Goal: Navigation & Orientation: Find specific page/section

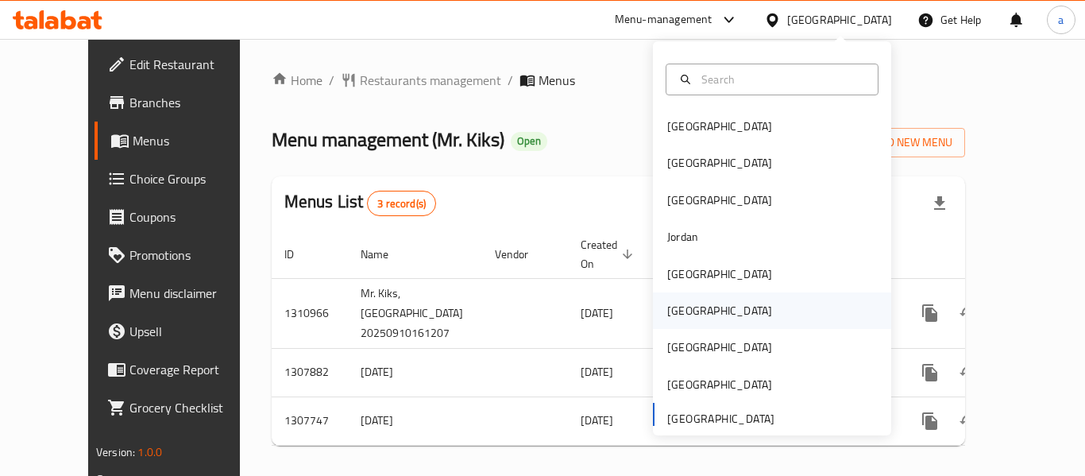
click at [697, 311] on div "[GEOGRAPHIC_DATA]" at bounding box center [720, 310] width 130 height 37
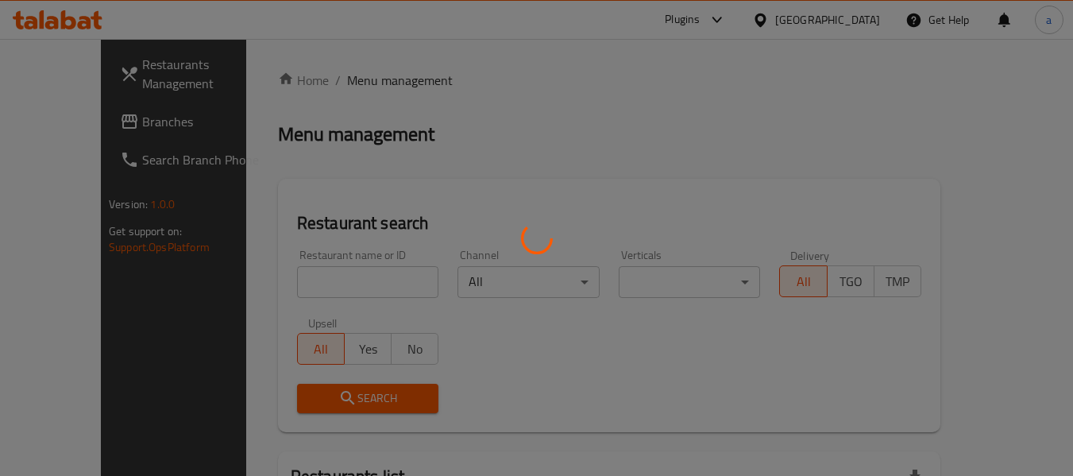
click at [856, 17] on div at bounding box center [536, 238] width 1073 height 476
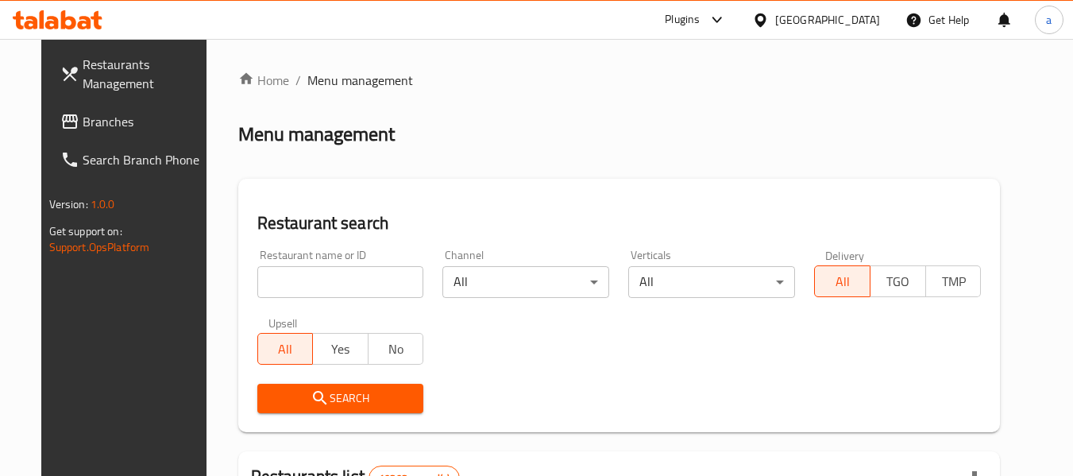
click at [769, 21] on icon at bounding box center [760, 20] width 17 height 17
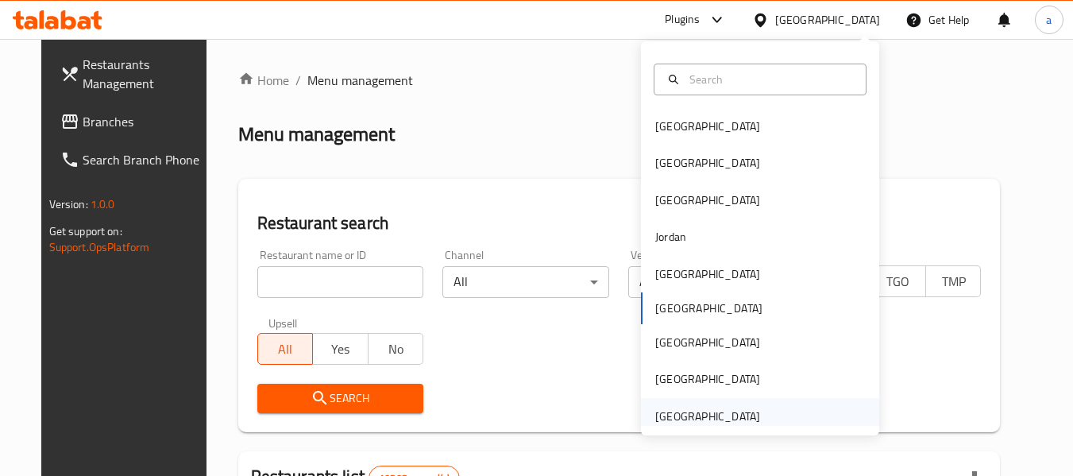
click at [680, 412] on div "[GEOGRAPHIC_DATA]" at bounding box center [707, 416] width 105 height 17
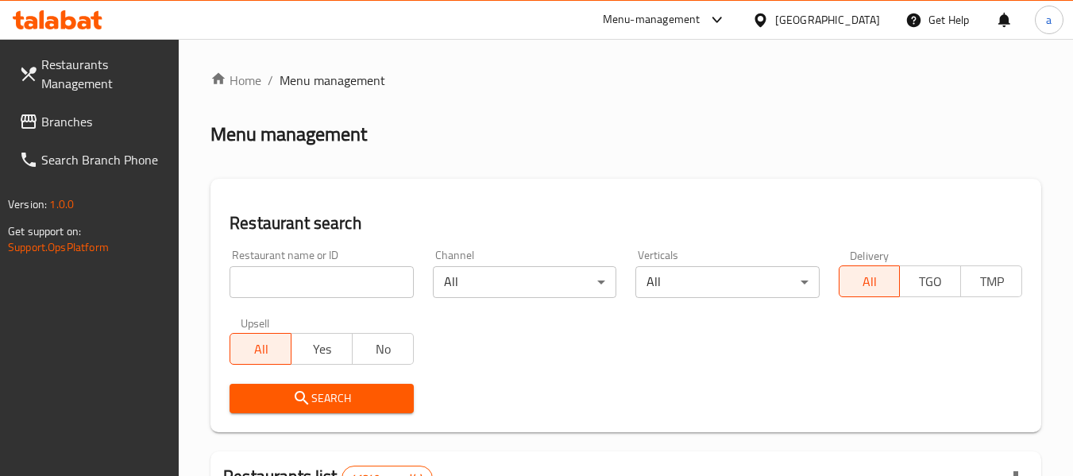
click at [83, 124] on span "Branches" at bounding box center [104, 121] width 126 height 19
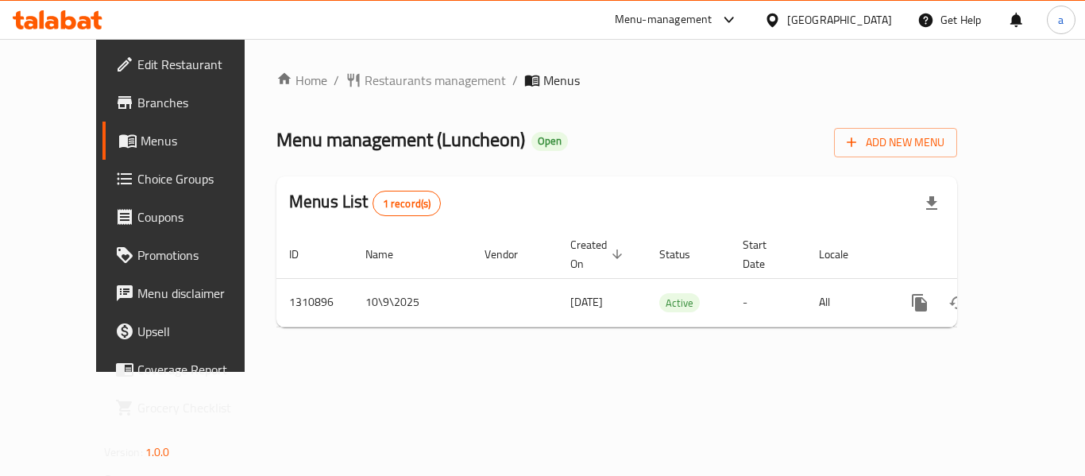
click at [818, 7] on div "[GEOGRAPHIC_DATA]" at bounding box center [828, 20] width 153 height 38
click at [814, 17] on div "[GEOGRAPHIC_DATA]" at bounding box center [839, 19] width 105 height 17
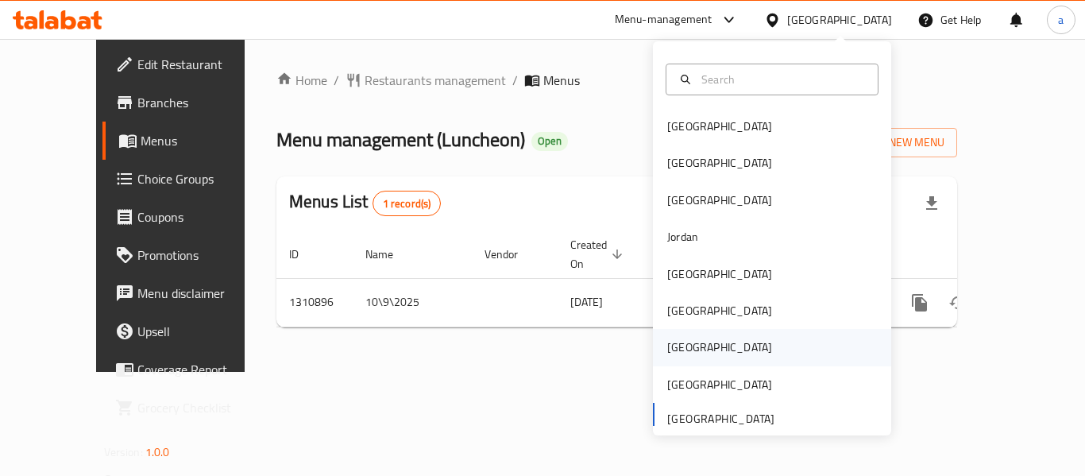
click at [702, 346] on div "[GEOGRAPHIC_DATA]" at bounding box center [772, 347] width 238 height 37
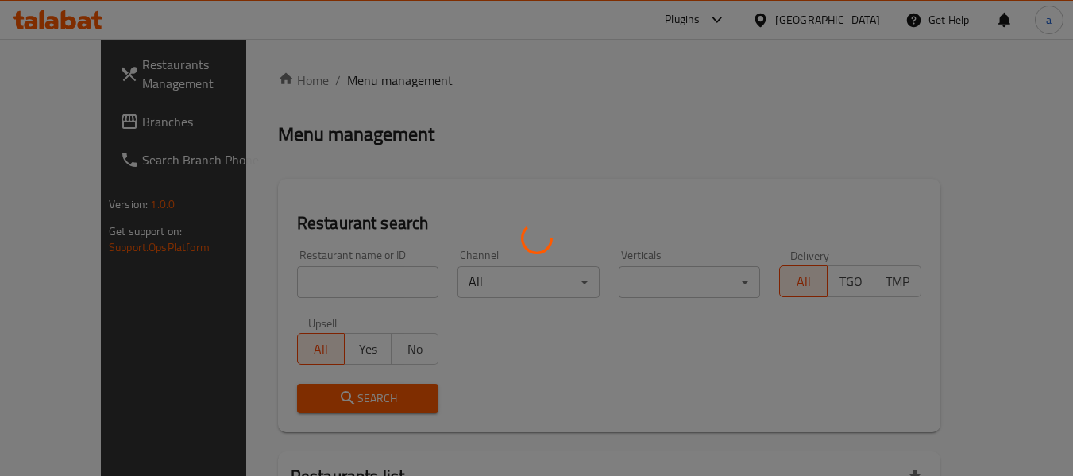
click at [852, 17] on div at bounding box center [536, 238] width 1073 height 476
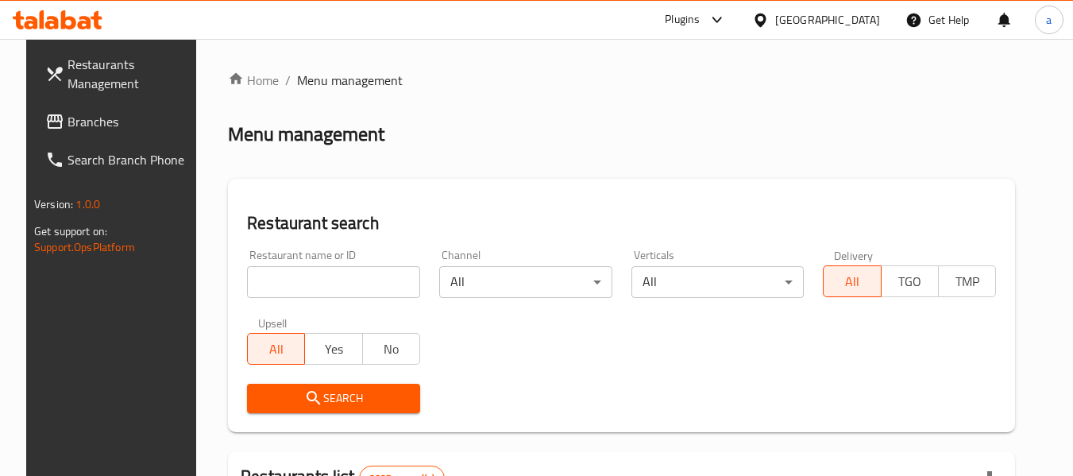
click at [858, 22] on div at bounding box center [536, 238] width 1073 height 476
click at [858, 22] on div "[GEOGRAPHIC_DATA]" at bounding box center [827, 19] width 105 height 17
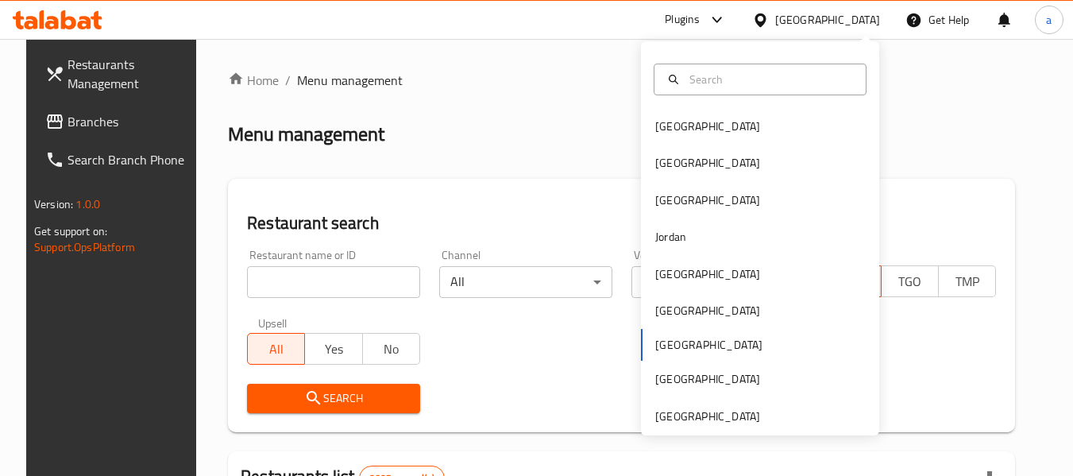
click at [672, 428] on div "Bahrain Egypt Iraq Jordan Kuwait Oman Qatar Saudi Arabia United Arab Emirates" at bounding box center [760, 238] width 238 height 394
click at [679, 419] on div "United Arab Emirates" at bounding box center [707, 416] width 105 height 17
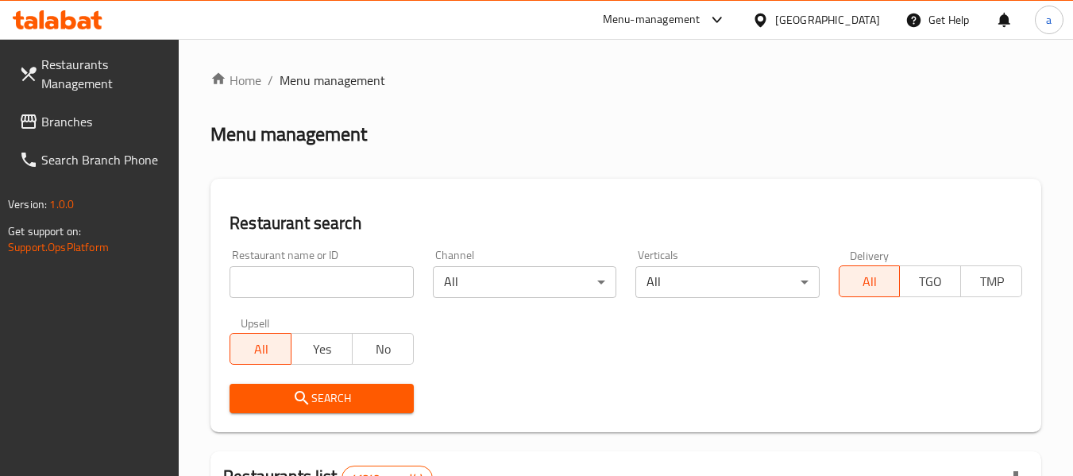
click at [82, 125] on span "Branches" at bounding box center [104, 121] width 126 height 19
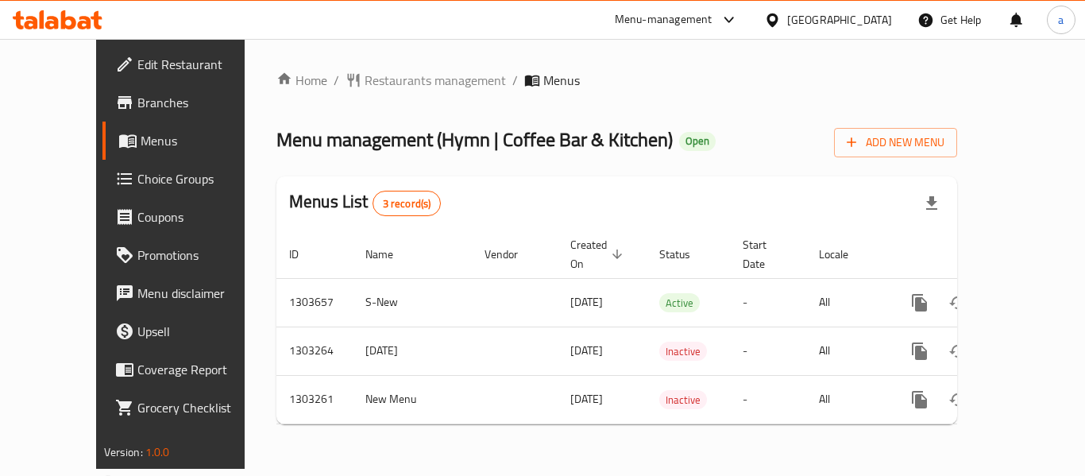
click at [839, 14] on div "[GEOGRAPHIC_DATA]" at bounding box center [839, 19] width 105 height 17
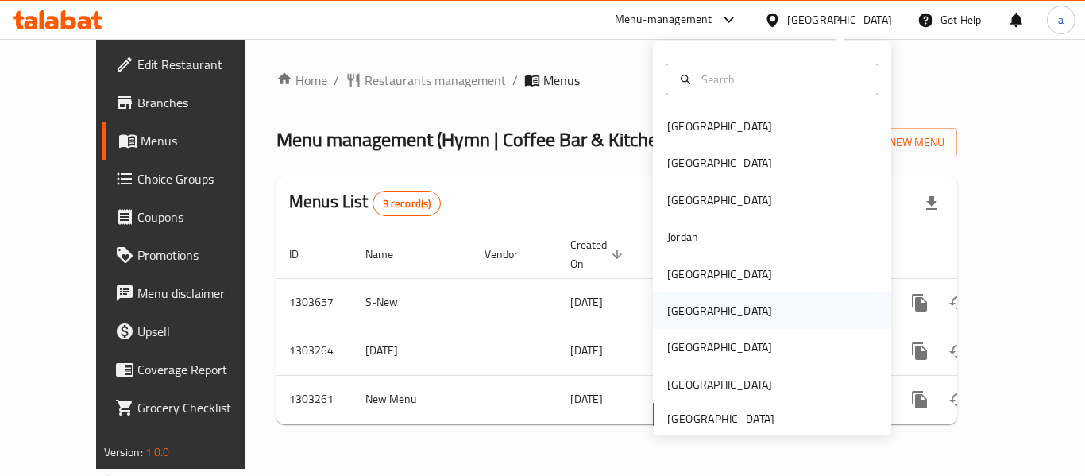
click at [704, 316] on div "[GEOGRAPHIC_DATA]" at bounding box center [772, 310] width 238 height 37
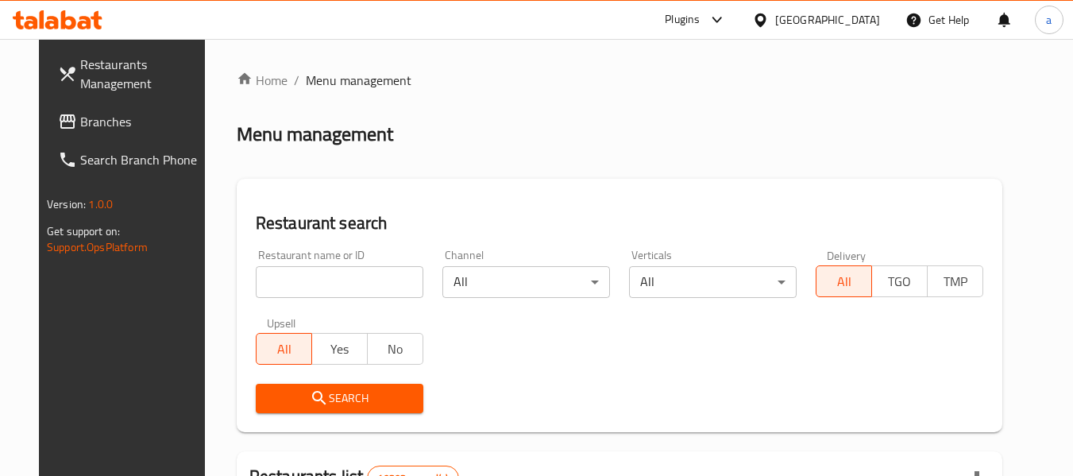
click at [852, 17] on div "[GEOGRAPHIC_DATA]" at bounding box center [827, 19] width 105 height 17
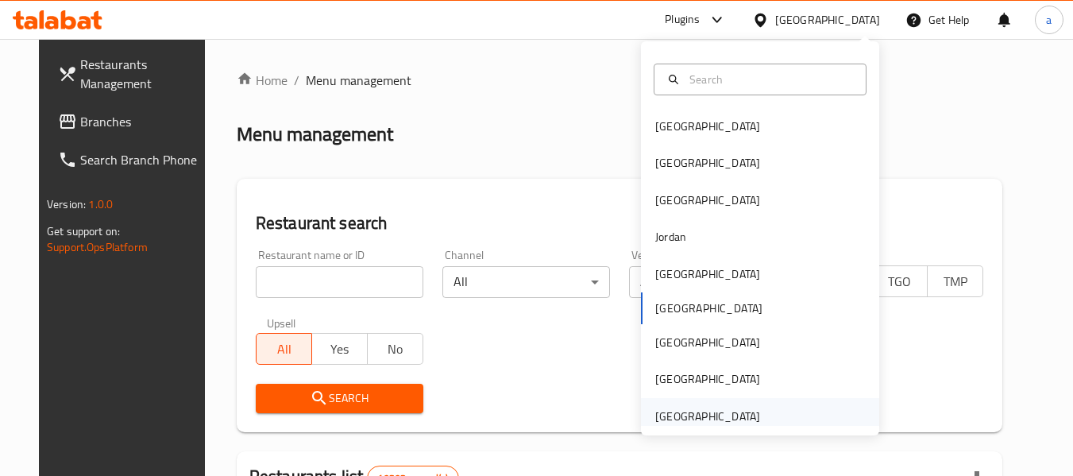
click at [699, 405] on div "[GEOGRAPHIC_DATA]" at bounding box center [708, 416] width 130 height 37
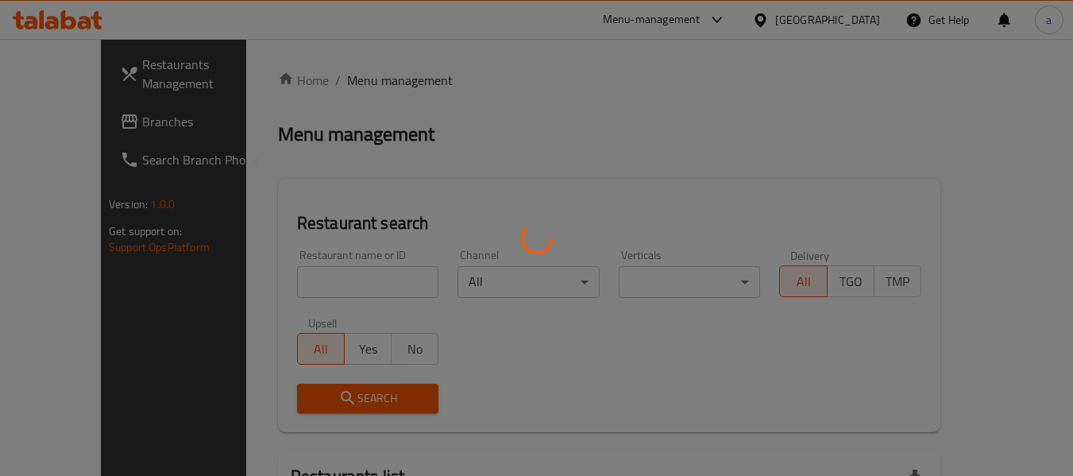
click at [698, 100] on div at bounding box center [536, 238] width 1073 height 476
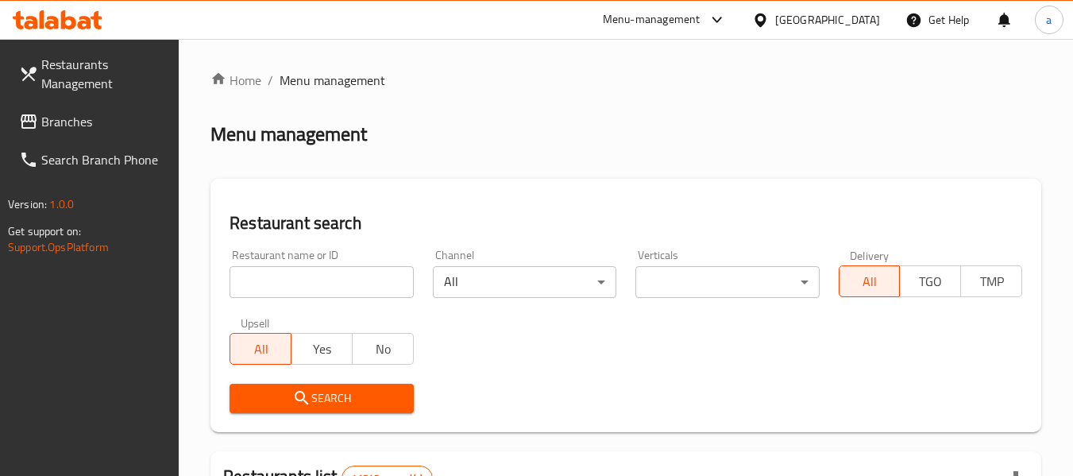
click at [98, 118] on span "Branches" at bounding box center [104, 121] width 126 height 19
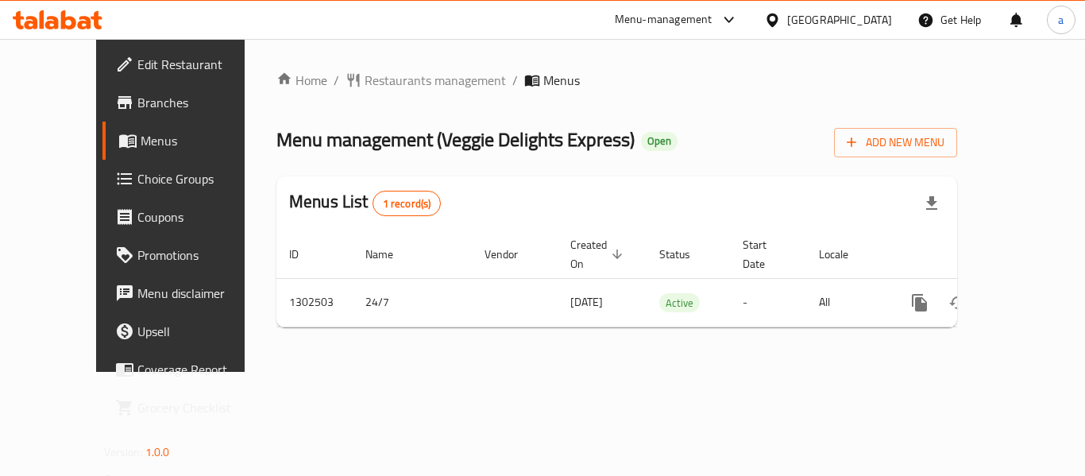
click at [837, 25] on div "[GEOGRAPHIC_DATA]" at bounding box center [839, 19] width 105 height 17
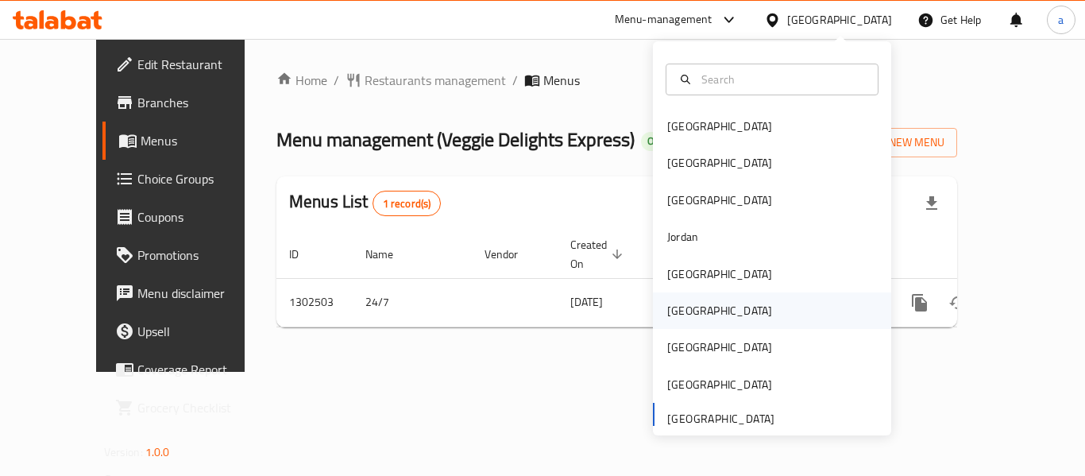
click at [705, 304] on div "[GEOGRAPHIC_DATA]" at bounding box center [772, 310] width 238 height 37
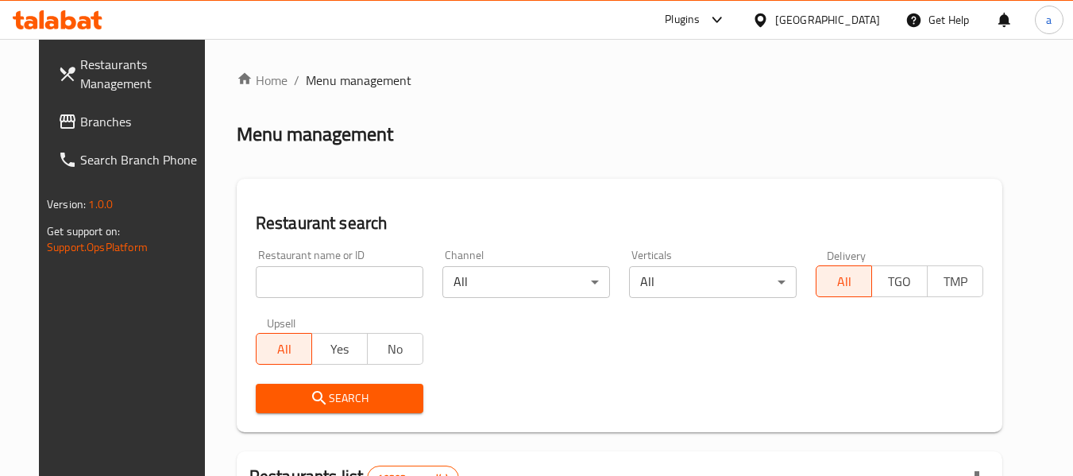
click at [775, 23] on div at bounding box center [763, 19] width 23 height 17
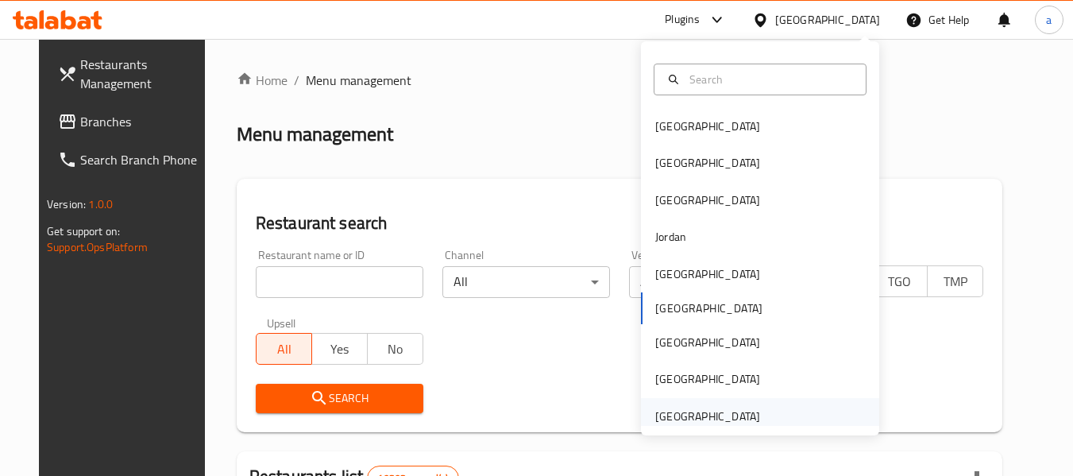
click at [702, 414] on div "[GEOGRAPHIC_DATA]" at bounding box center [707, 416] width 105 height 17
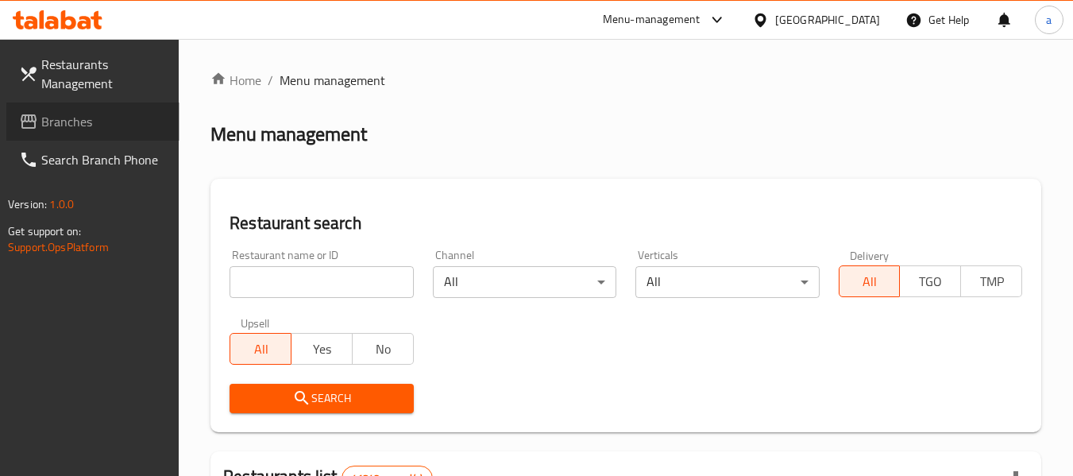
click at [75, 126] on span "Branches" at bounding box center [104, 121] width 126 height 19
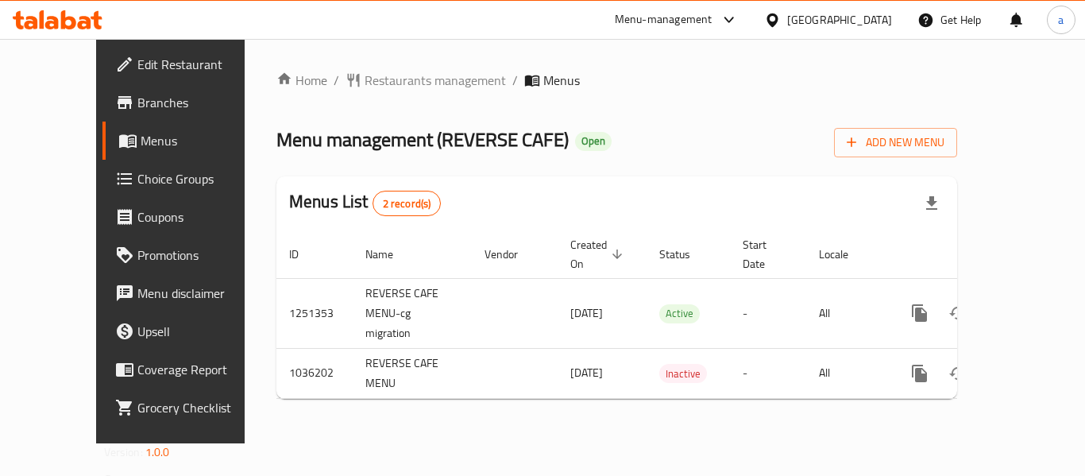
click at [794, 18] on div "[GEOGRAPHIC_DATA]" at bounding box center [839, 19] width 105 height 17
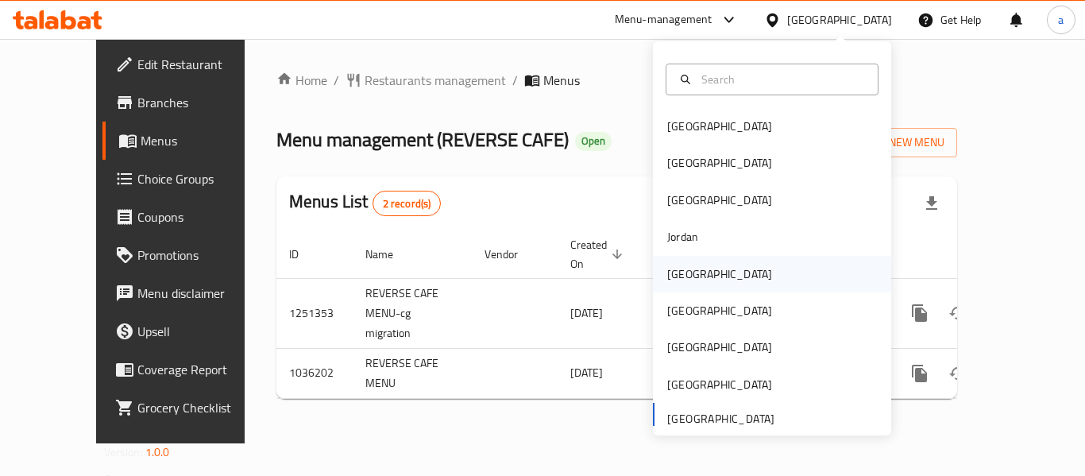
click at [698, 277] on div "[GEOGRAPHIC_DATA]" at bounding box center [720, 274] width 130 height 37
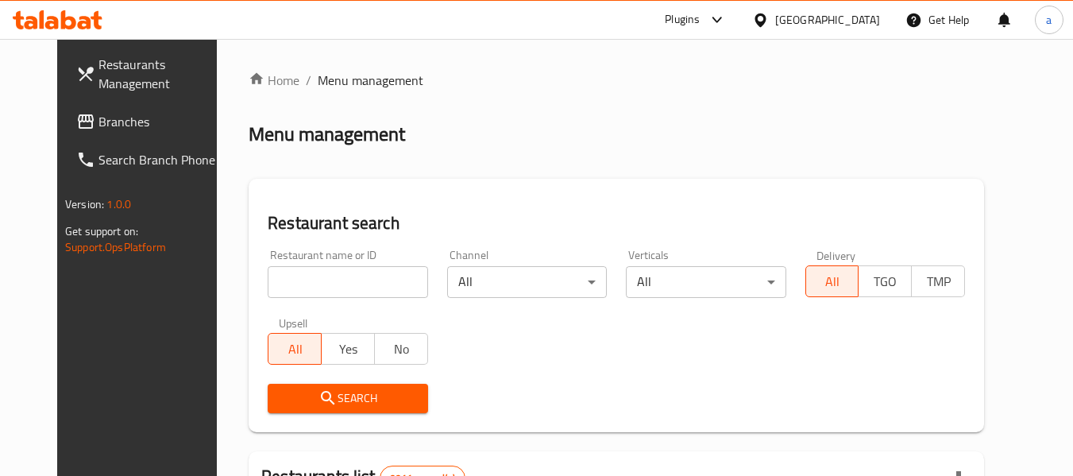
click at [99, 119] on span "Branches" at bounding box center [162, 121] width 126 height 19
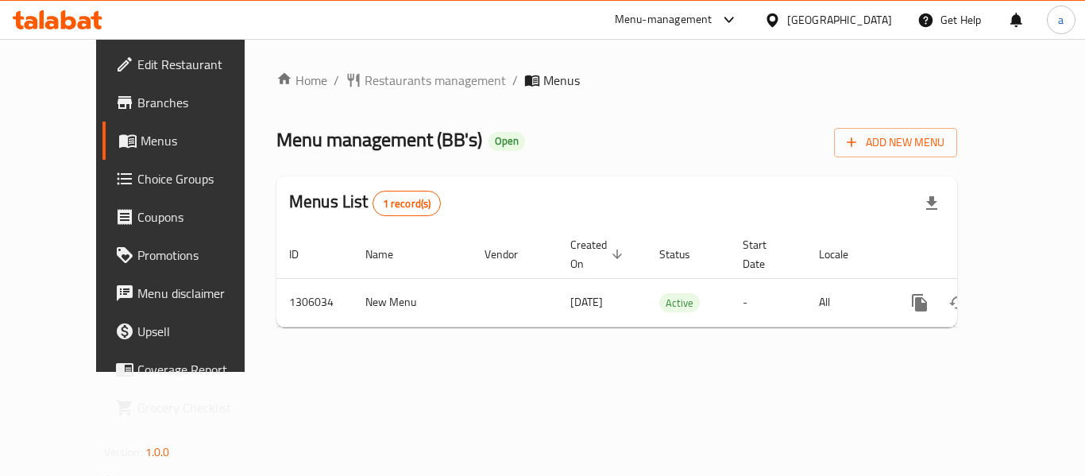
click at [859, 18] on div "[GEOGRAPHIC_DATA]" at bounding box center [839, 19] width 105 height 17
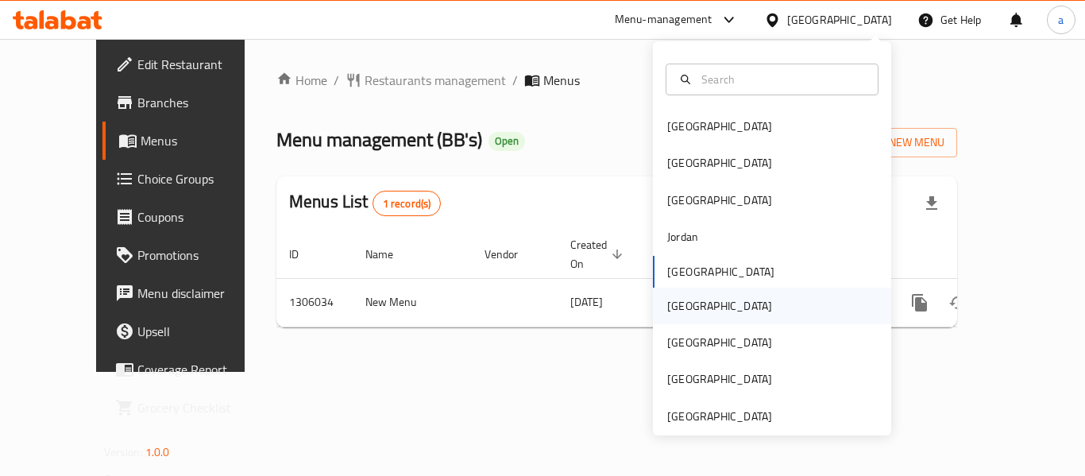
click at [678, 309] on div "[GEOGRAPHIC_DATA]" at bounding box center [719, 305] width 105 height 17
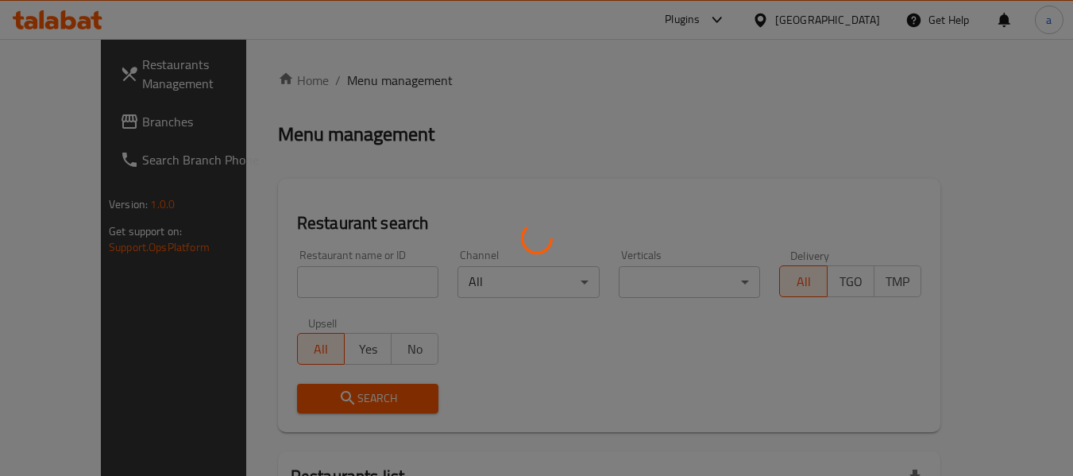
click at [861, 23] on div at bounding box center [536, 238] width 1073 height 476
click at [850, 23] on div at bounding box center [536, 238] width 1073 height 476
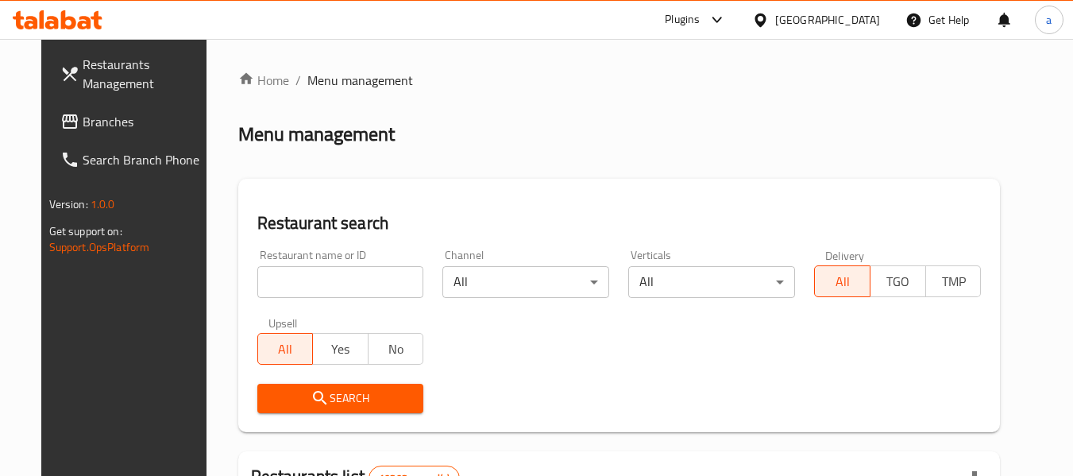
click at [85, 129] on span "Branches" at bounding box center [146, 121] width 126 height 19
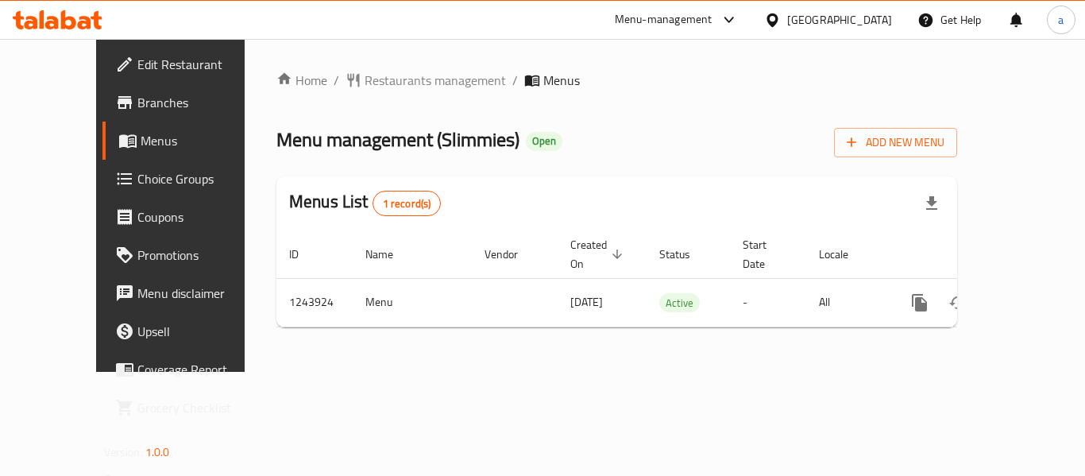
click at [787, 14] on div at bounding box center [775, 19] width 23 height 17
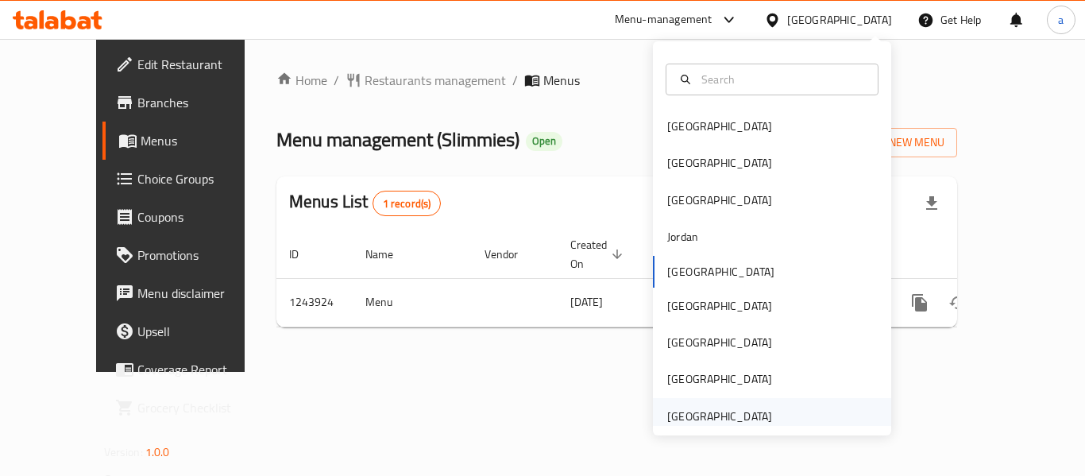
click at [725, 404] on div "[GEOGRAPHIC_DATA]" at bounding box center [720, 416] width 130 height 37
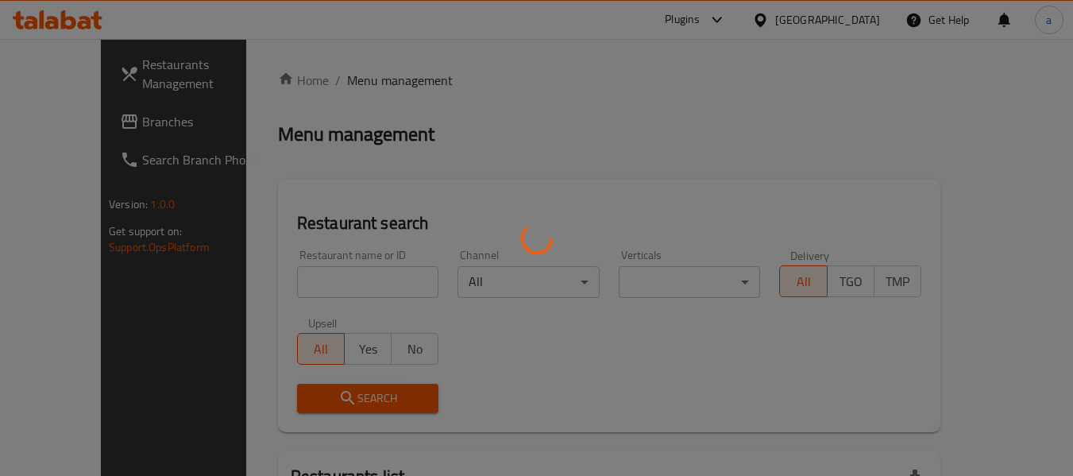
click at [103, 125] on div at bounding box center [536, 238] width 1073 height 476
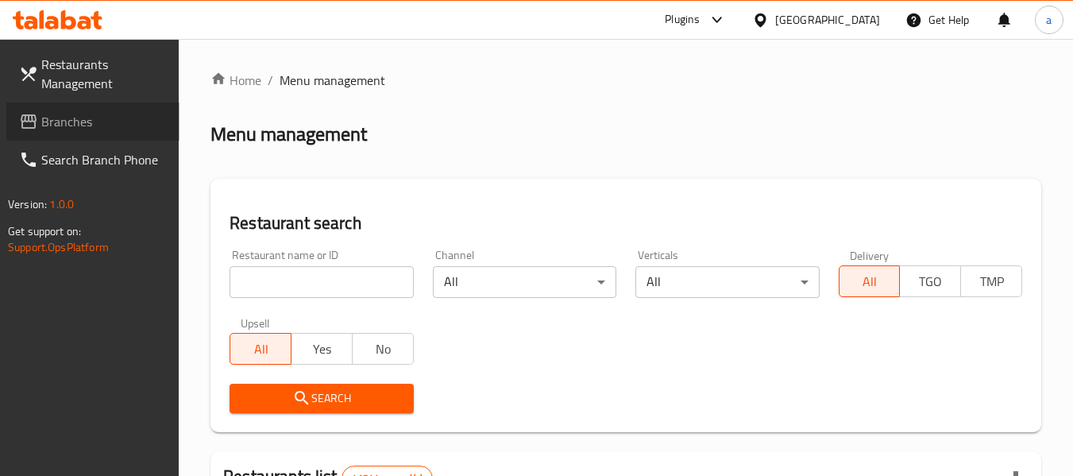
click at [83, 129] on span "Branches" at bounding box center [104, 121] width 126 height 19
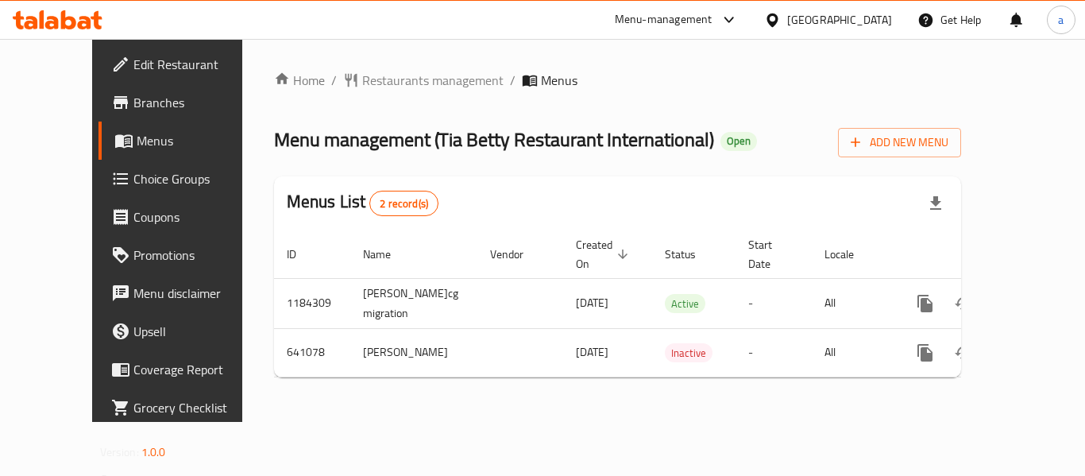
click at [872, 22] on div "[GEOGRAPHIC_DATA]" at bounding box center [839, 19] width 105 height 17
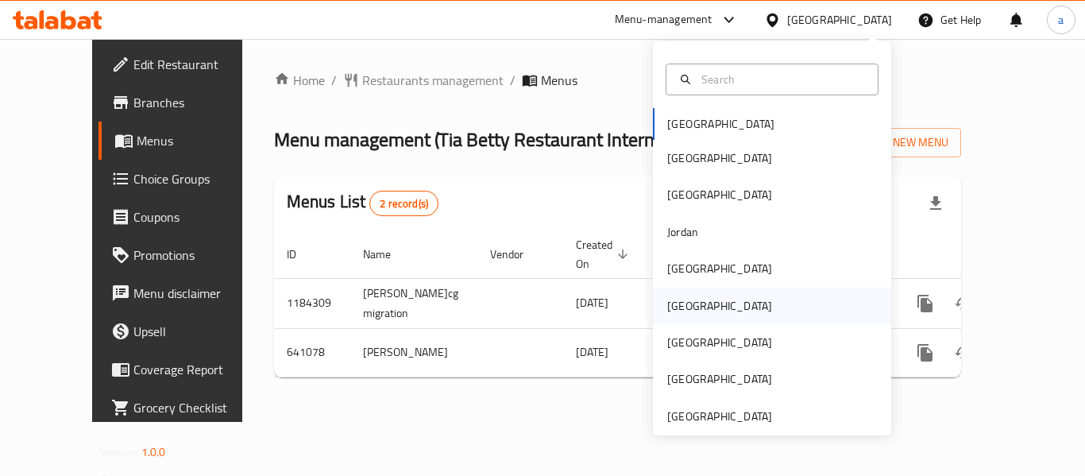
click at [699, 308] on div "Oman" at bounding box center [772, 306] width 238 height 37
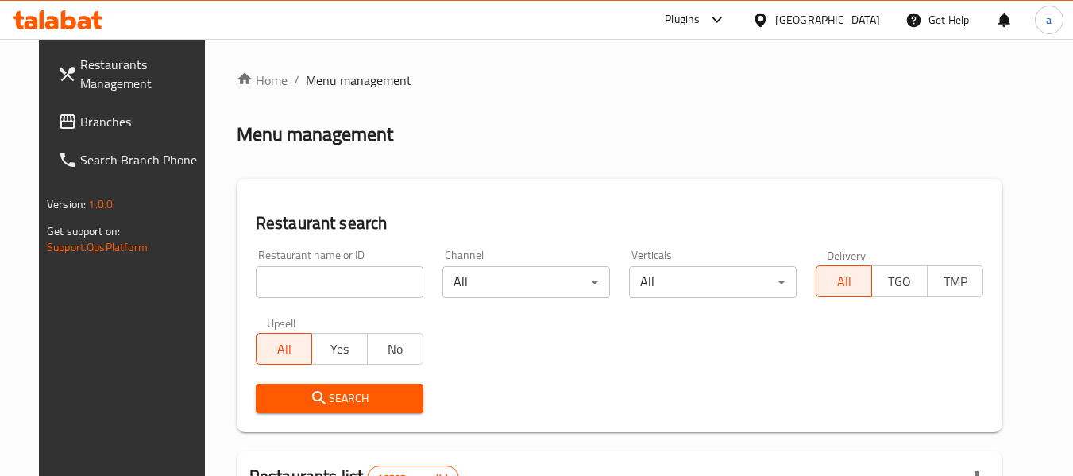
click at [769, 25] on icon at bounding box center [760, 20] width 17 height 17
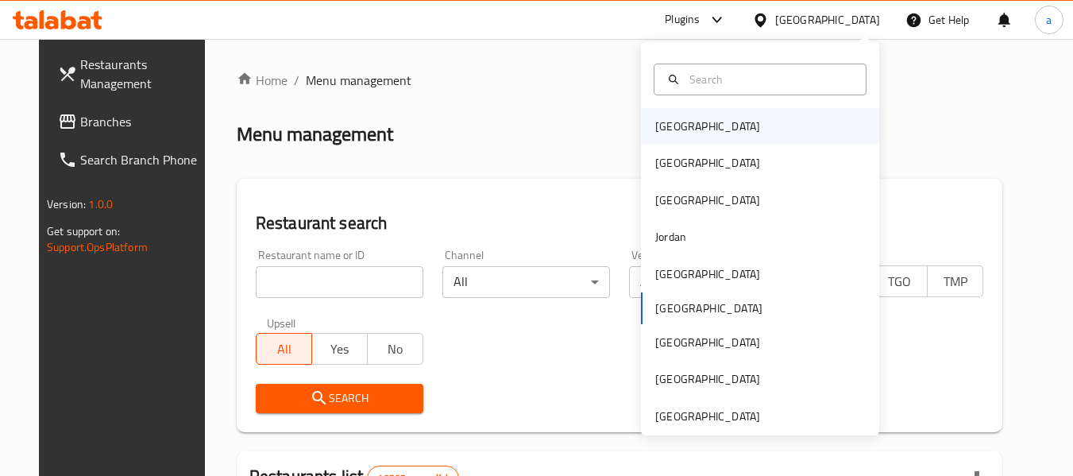
click at [683, 127] on div "[GEOGRAPHIC_DATA]" at bounding box center [708, 126] width 130 height 37
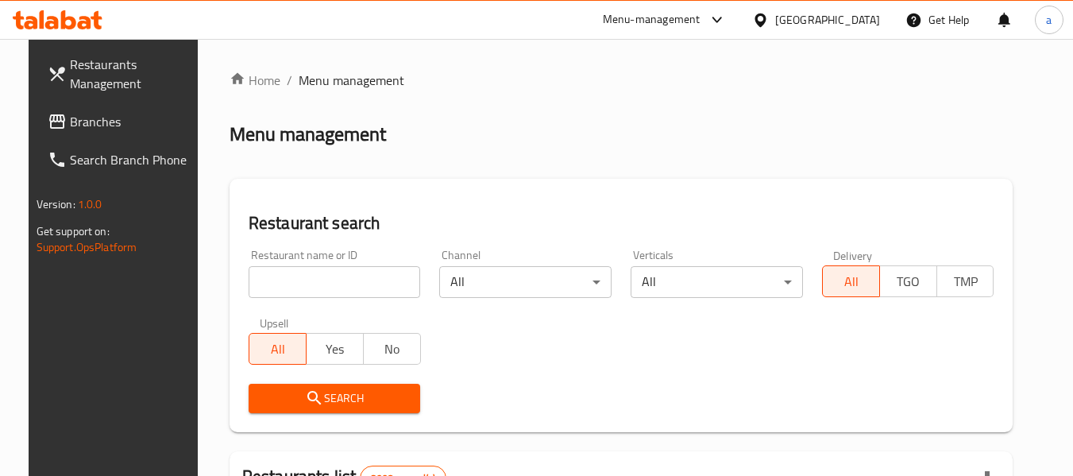
click at [105, 114] on span "Branches" at bounding box center [133, 121] width 126 height 19
